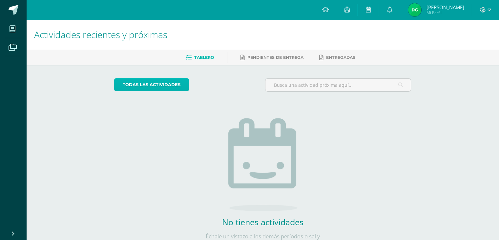
click at [172, 88] on link "todas las Actividades" at bounding box center [151, 84] width 75 height 13
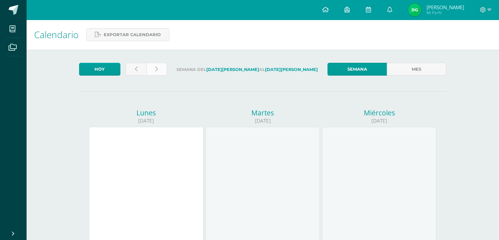
click at [157, 72] on link at bounding box center [156, 69] width 21 height 13
click at [143, 70] on link at bounding box center [136, 69] width 21 height 13
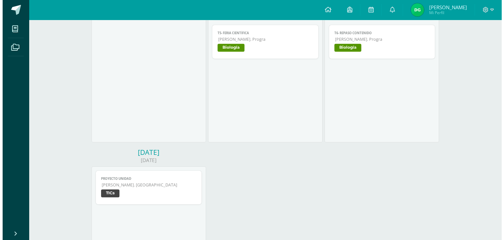
scroll to position [447, 0]
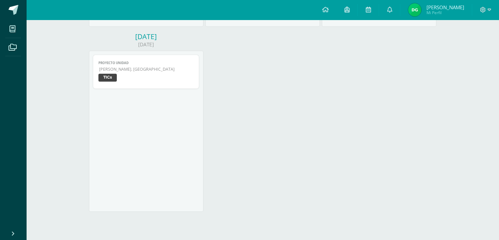
click at [125, 73] on link "Proyecto Unidad Quinto Bach. Dibujo TICs" at bounding box center [146, 71] width 107 height 34
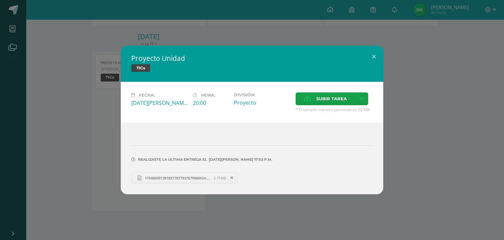
click at [75, 117] on div "Proyecto Unidad TICs Fecha: Domingo 10 de Agosto Hora: 20:00 División: Proyecto…" at bounding box center [252, 120] width 499 height 148
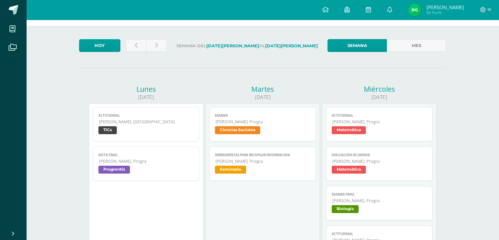
scroll to position [0, 0]
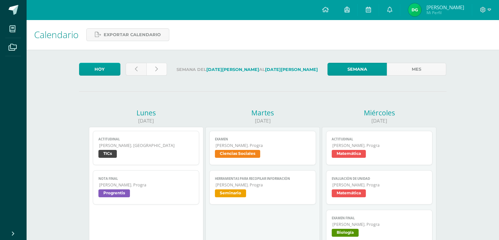
click at [158, 73] on link at bounding box center [156, 69] width 21 height 13
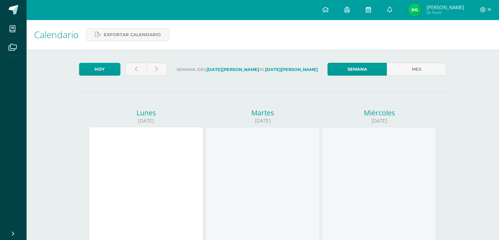
click at [379, 12] on link at bounding box center [368, 10] width 21 height 20
click at [397, 12] on span "1" at bounding box center [393, 12] width 7 height 7
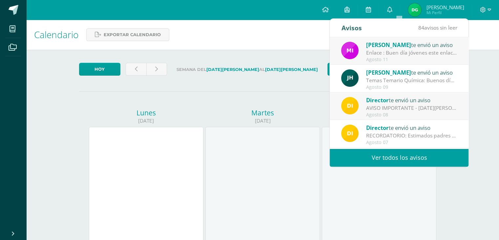
click at [387, 155] on link "Ver todos los avisos" at bounding box center [399, 157] width 139 height 18
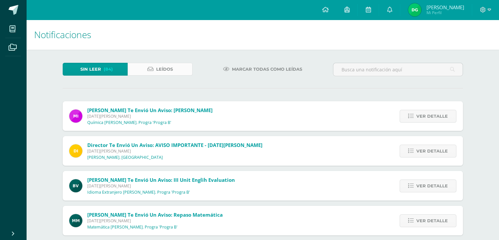
click at [143, 70] on link "Leídos" at bounding box center [160, 69] width 65 height 13
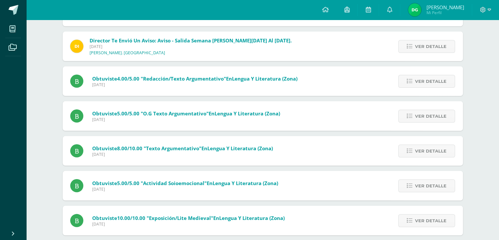
scroll to position [1948, 0]
